Goal: Task Accomplishment & Management: Manage account settings

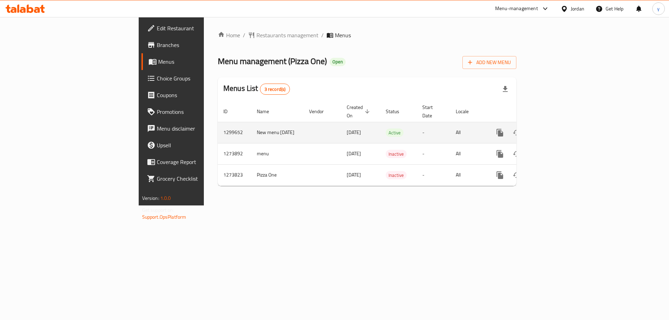
click at [558, 130] on link "enhanced table" at bounding box center [550, 132] width 17 height 17
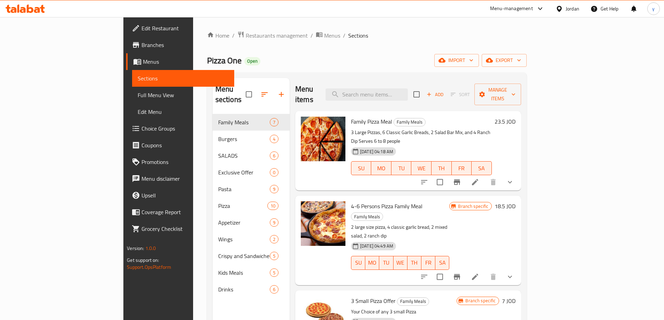
click at [141, 128] on span "Choice Groups" at bounding box center [184, 128] width 87 height 8
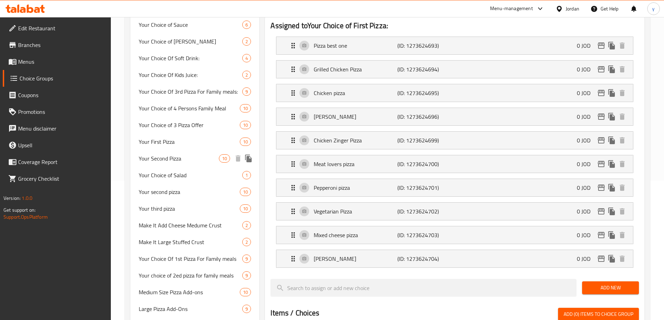
scroll to position [35, 0]
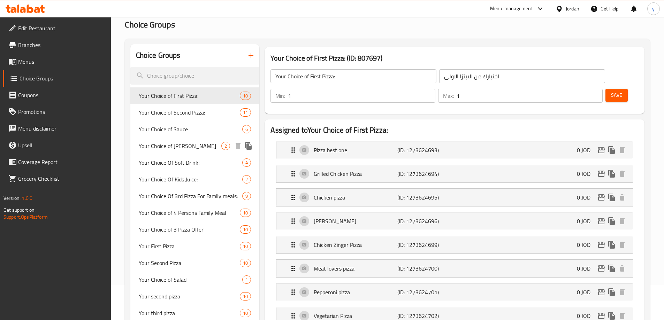
click at [188, 149] on span "Your Choice of [PERSON_NAME]" at bounding box center [180, 146] width 83 height 8
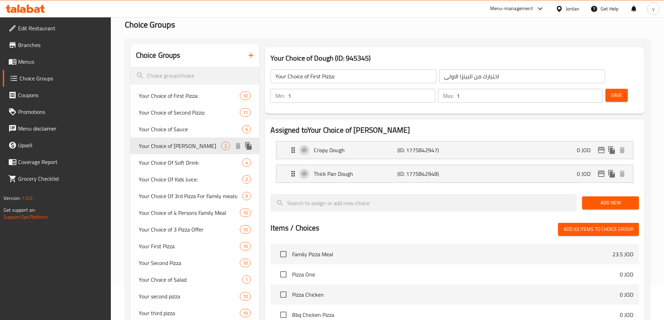
type input "Your Choice of [PERSON_NAME]"
type input "اختيارك من العجينه"
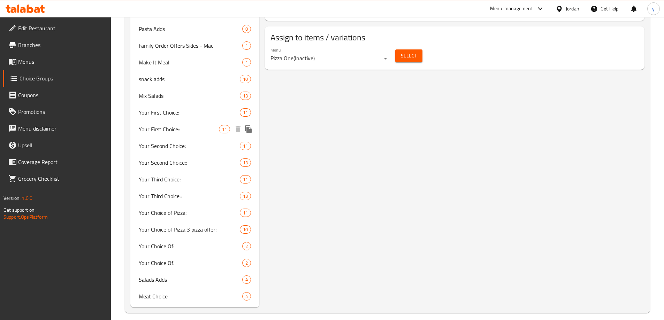
scroll to position [460, 0]
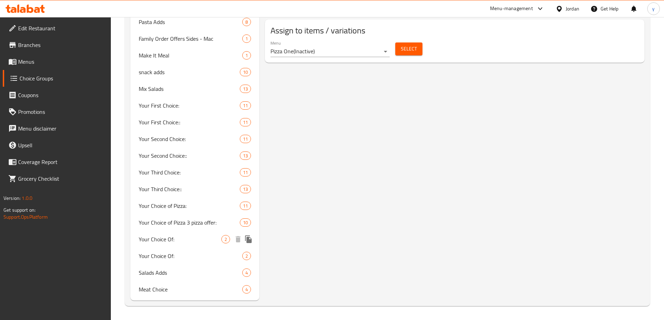
click at [160, 246] on div "Your Choice Of: 2" at bounding box center [194, 239] width 129 height 17
type input "Your Choice Of:"
type input "إختيارك من:"
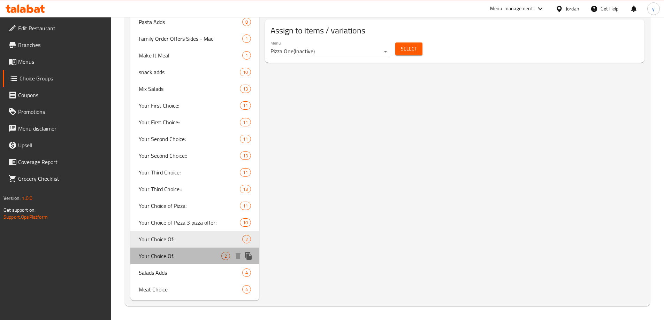
click at [165, 257] on span "Your Choice Of:" at bounding box center [180, 256] width 83 height 8
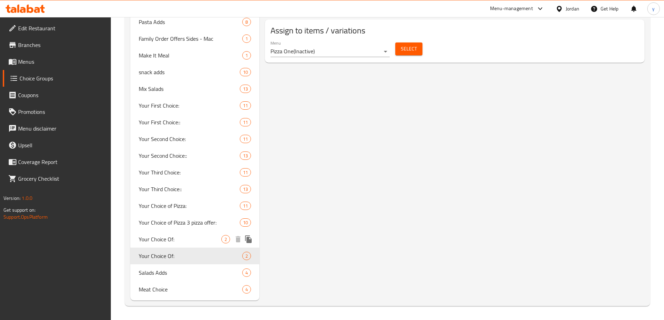
click at [169, 235] on span "Your Choice Of:" at bounding box center [180, 239] width 83 height 8
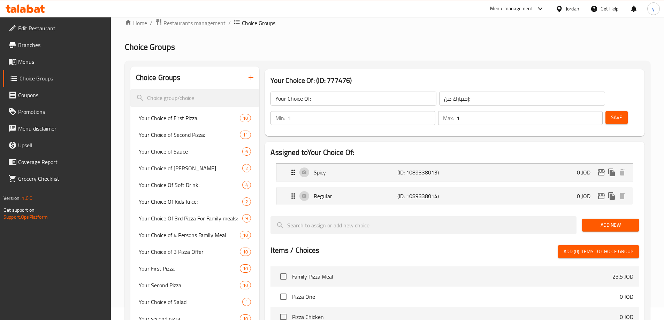
scroll to position [0, 0]
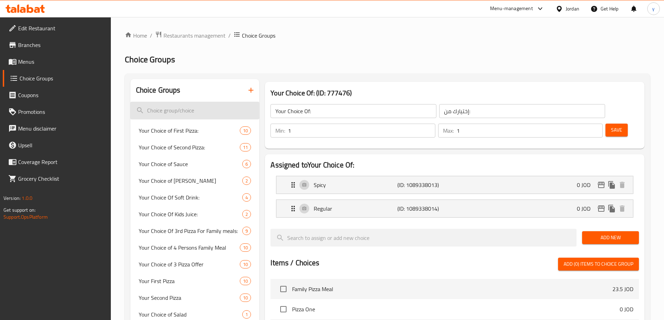
click at [201, 110] on input "search" at bounding box center [194, 111] width 129 height 18
paste input "Your choice of:"
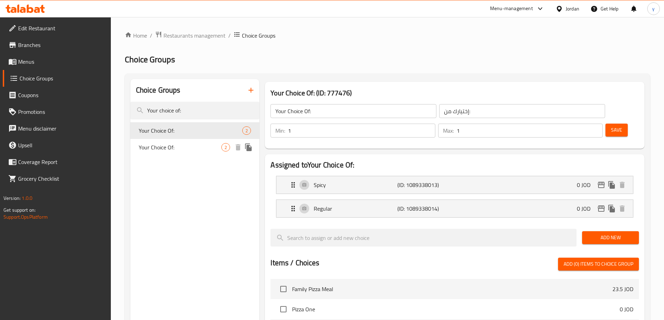
type input "Your choice of:"
click at [195, 147] on span "Your Choice Of:" at bounding box center [180, 147] width 83 height 8
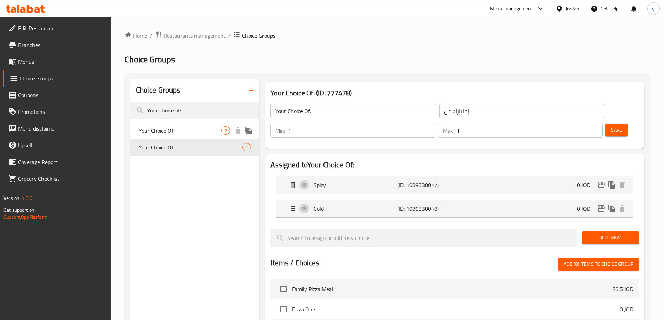
click at [195, 132] on span "Your Choice Of:" at bounding box center [180, 130] width 83 height 8
